Goal: Task Accomplishment & Management: Manage account settings

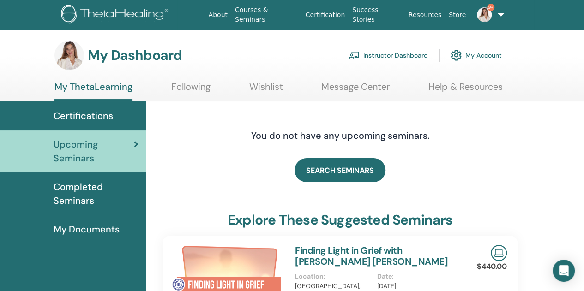
click at [380, 53] on link "Instructor Dashboard" at bounding box center [387, 55] width 79 height 20
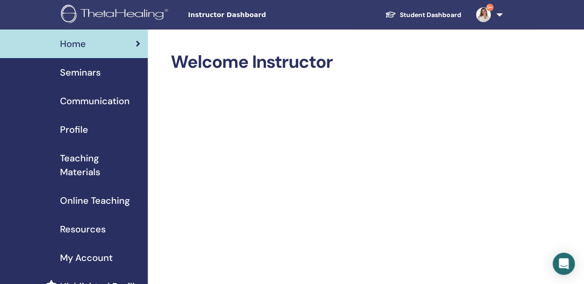
click at [87, 70] on span "Seminars" at bounding box center [80, 73] width 41 height 14
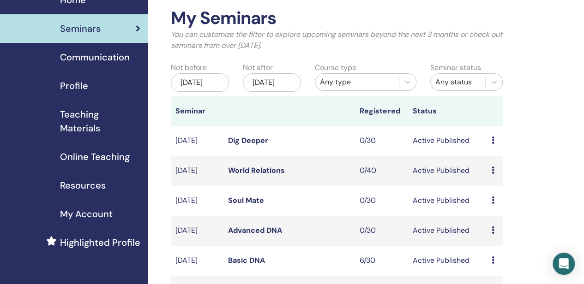
scroll to position [92, 0]
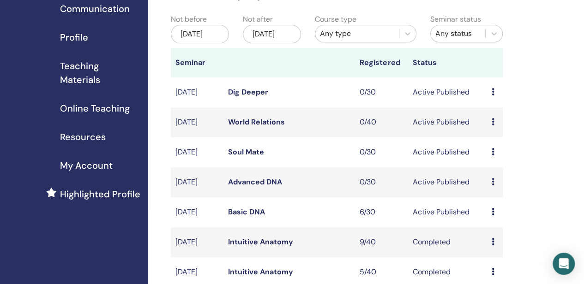
click at [240, 217] on link "Basic DNA" at bounding box center [246, 212] width 37 height 10
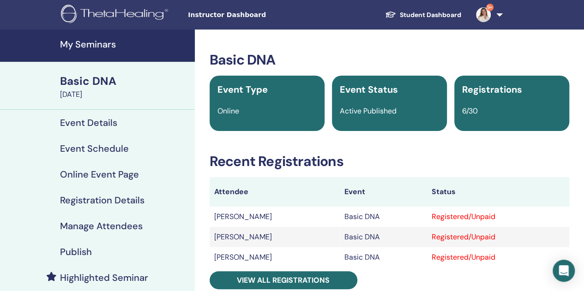
click at [109, 225] on h4 "Manage Attendees" at bounding box center [101, 226] width 83 height 11
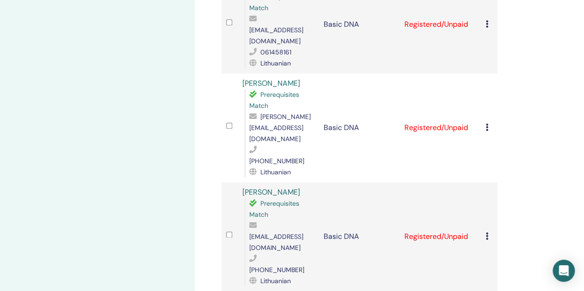
scroll to position [508, 0]
